Goal: Obtain resource: Download file/media

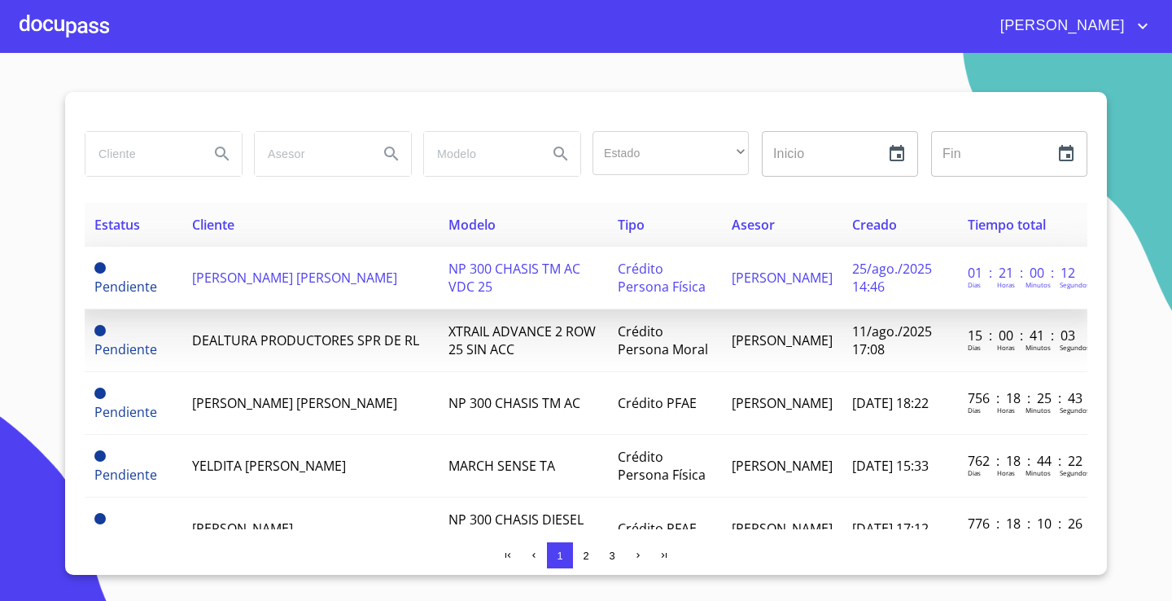
click at [432, 278] on td "[PERSON_NAME] [PERSON_NAME]" at bounding box center [310, 278] width 256 height 63
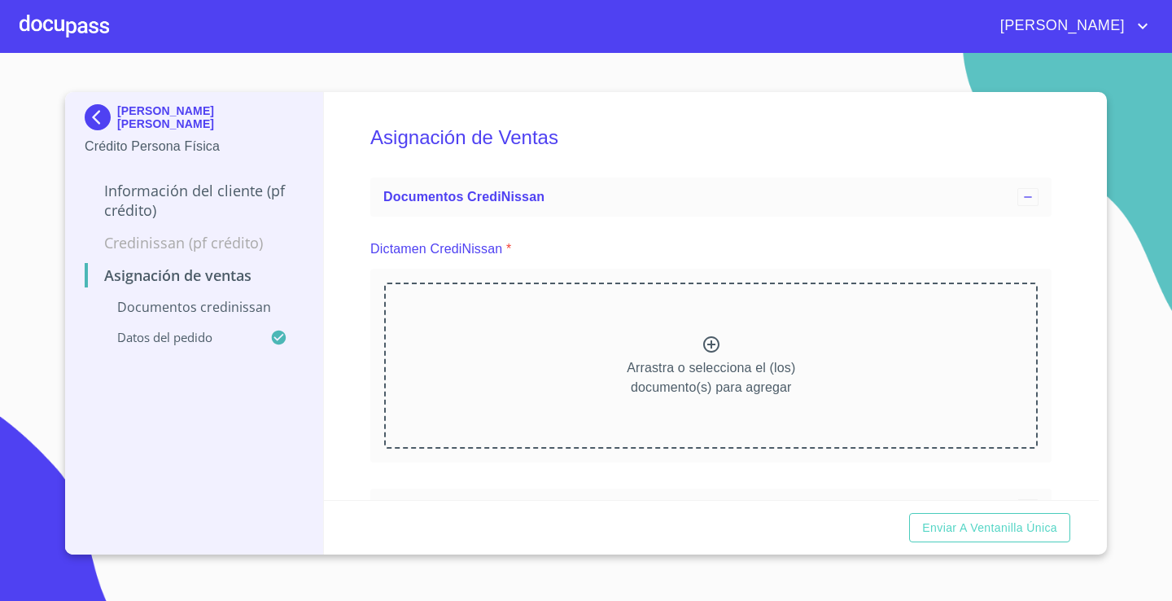
click at [45, 15] on div at bounding box center [65, 26] width 90 height 52
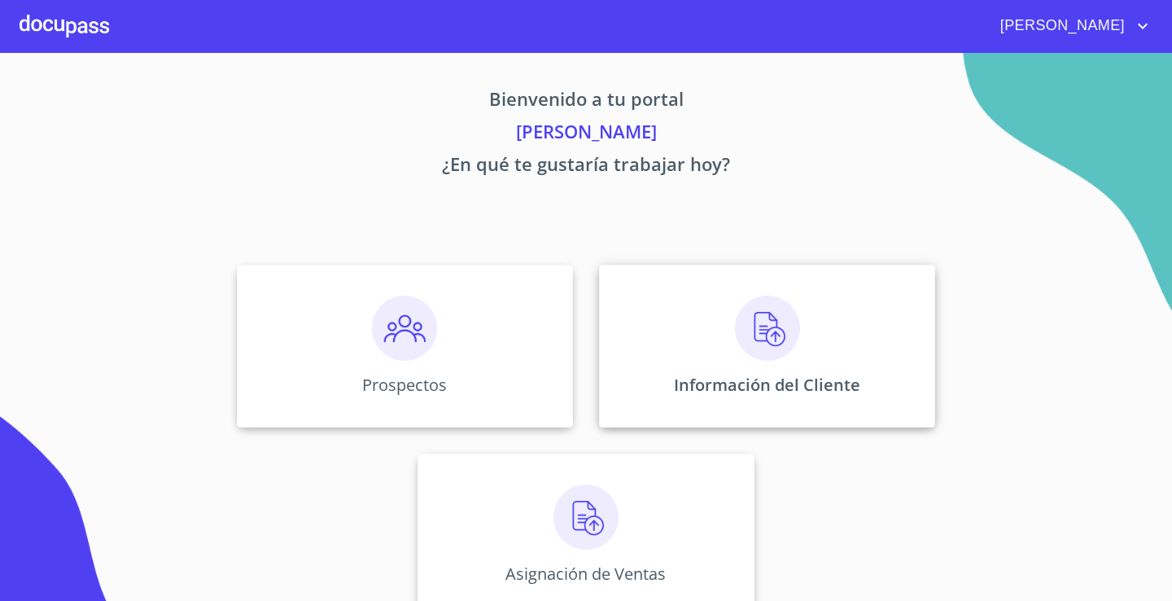
click at [706, 321] on div "Información del Cliente" at bounding box center [767, 345] width 336 height 163
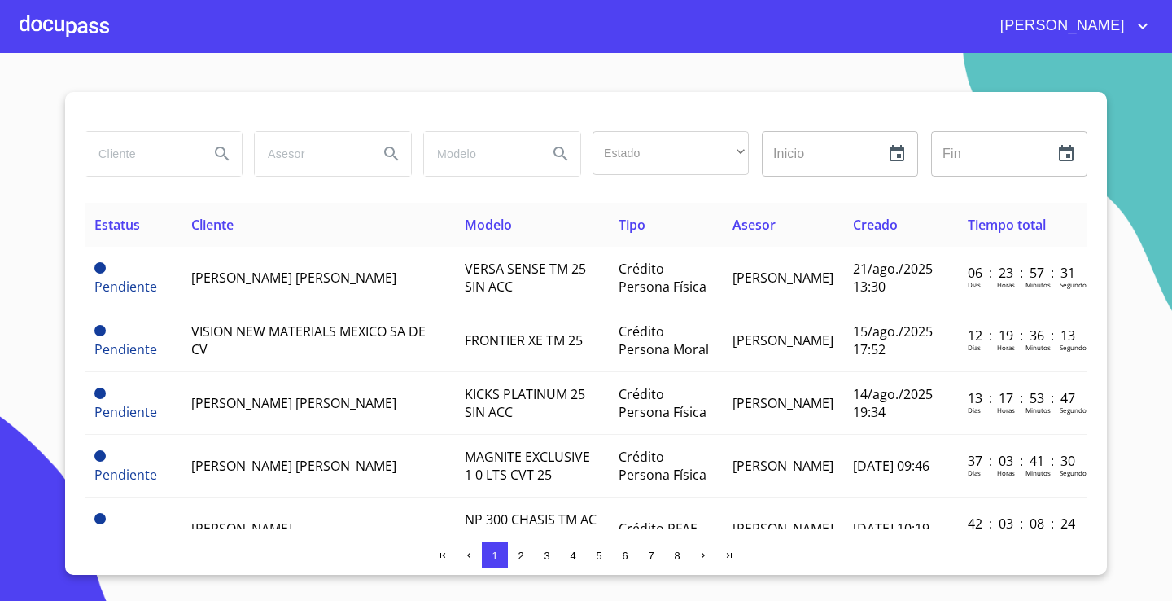
click at [174, 164] on input "search" at bounding box center [140, 154] width 111 height 44
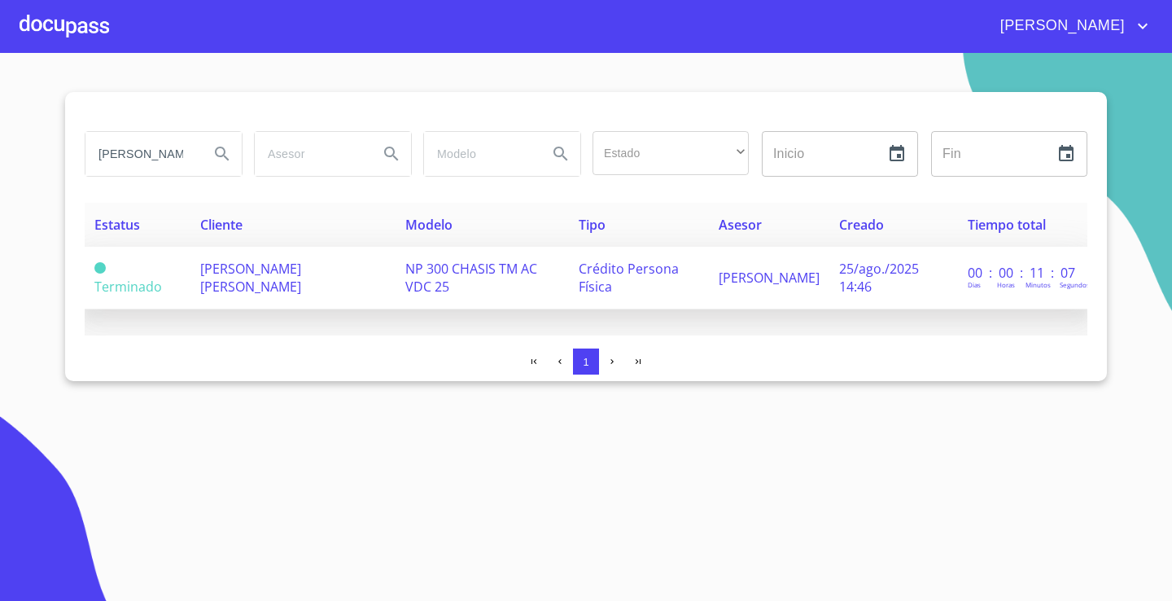
type input "[PERSON_NAME] [PERSON_NAME]"
click at [175, 278] on td "Terminado" at bounding box center [138, 278] width 106 height 63
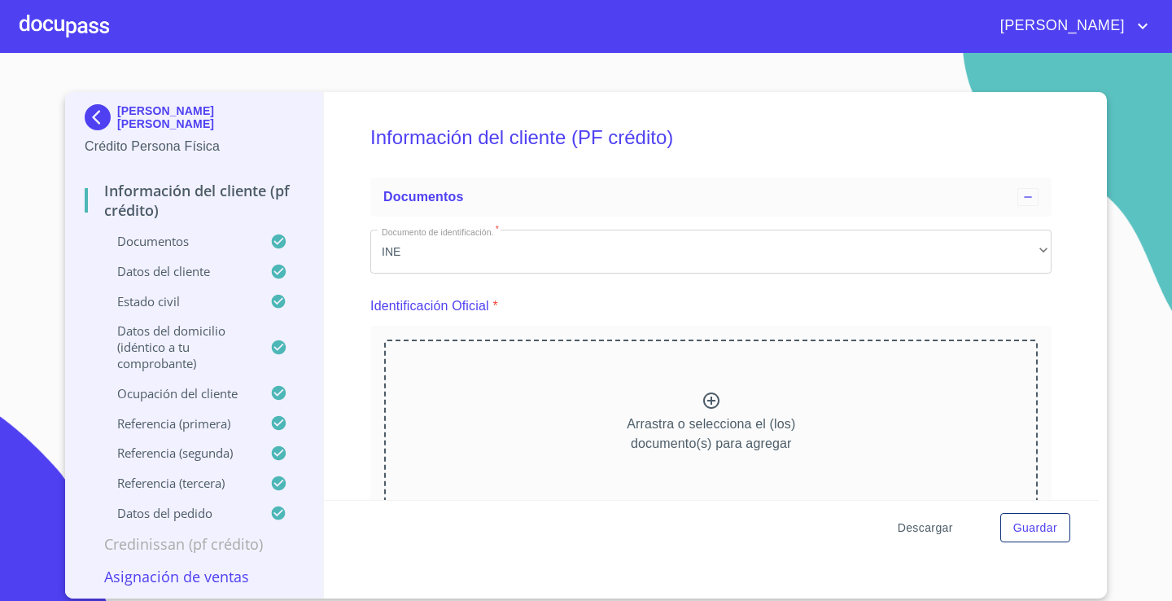
click at [923, 523] on span "Descargar" at bounding box center [925, 528] width 55 height 20
